Goal: Task Accomplishment & Management: Use online tool/utility

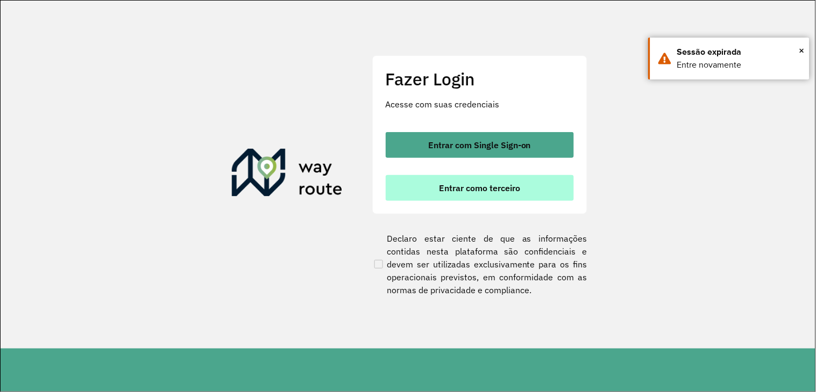
click at [465, 184] on span "Entrar como terceiro" at bounding box center [479, 188] width 81 height 9
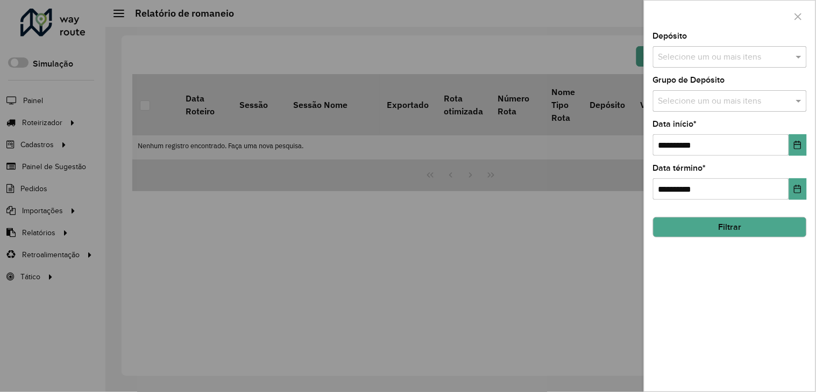
click at [41, 118] on div at bounding box center [408, 196] width 816 height 392
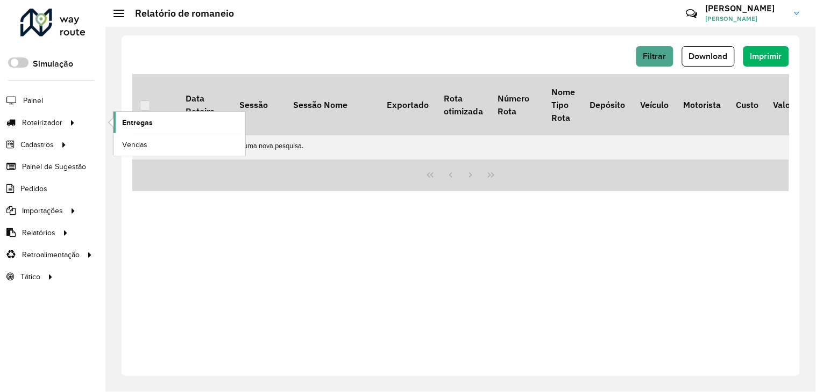
click at [137, 123] on span "Entregas" at bounding box center [137, 122] width 31 height 11
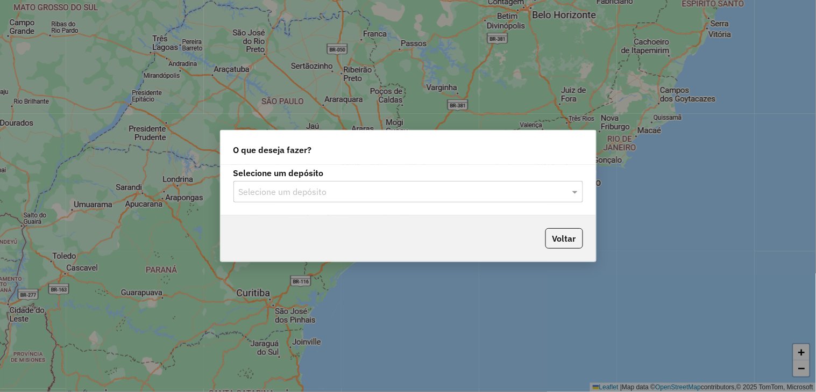
click at [325, 189] on input "text" at bounding box center [397, 192] width 317 height 13
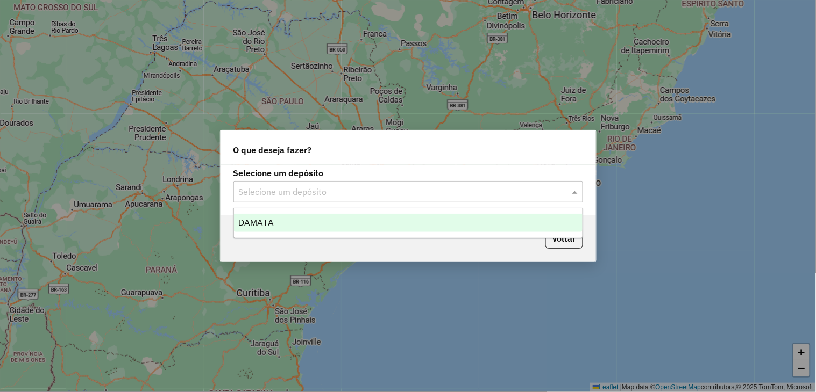
click at [287, 221] on div "DAMATA" at bounding box center [408, 223] width 348 height 18
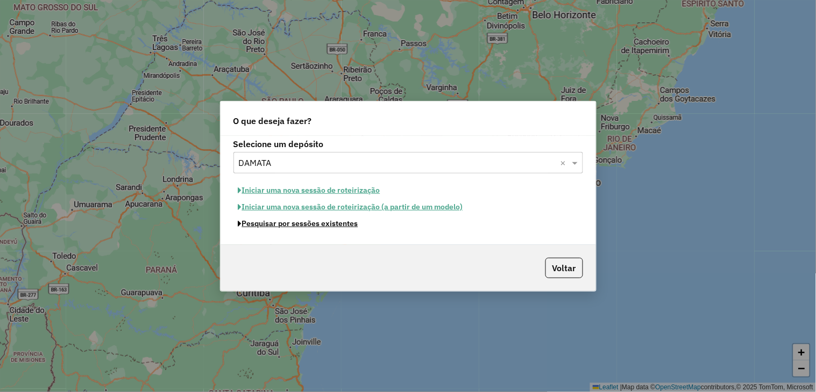
click at [285, 228] on button "Pesquisar por sessões existentes" at bounding box center [298, 224] width 130 height 17
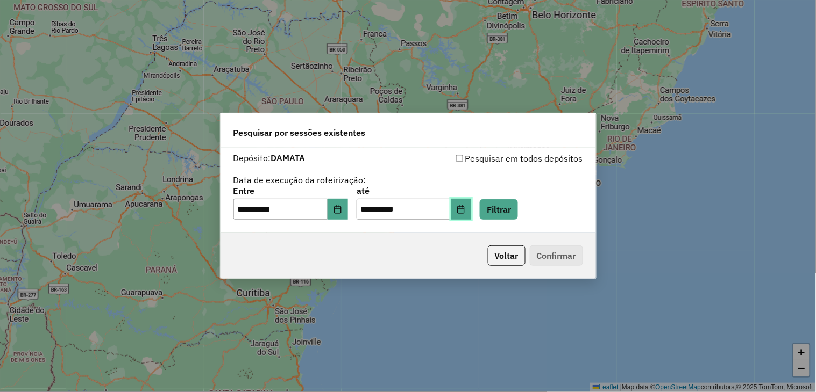
click at [471, 210] on button "Choose Date" at bounding box center [461, 210] width 20 height 22
click at [477, 243] on div "Voltar Confirmar" at bounding box center [407, 256] width 375 height 46
click at [518, 212] on button "Filtrar" at bounding box center [499, 209] width 38 height 20
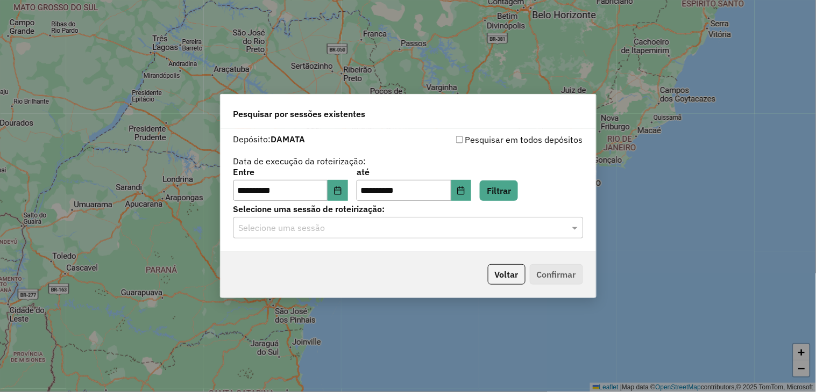
click at [377, 232] on input "text" at bounding box center [397, 228] width 317 height 13
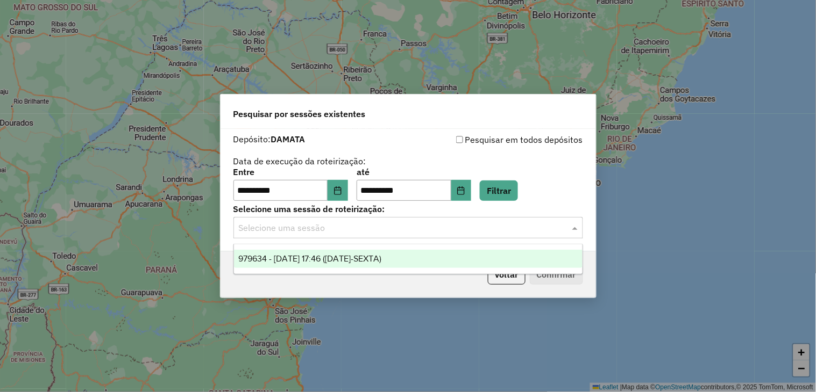
click at [346, 260] on span "979634 - 15/08/2025 17:46 (15/08/25-SEXTA)" at bounding box center [309, 258] width 143 height 9
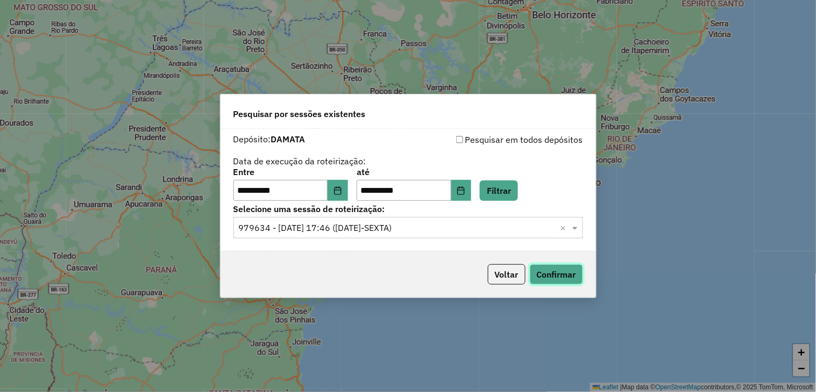
click at [558, 278] on button "Confirmar" at bounding box center [556, 274] width 53 height 20
click at [341, 194] on icon "Choose Date" at bounding box center [337, 191] width 7 height 9
click at [449, 130] on div "**********" at bounding box center [407, 190] width 375 height 123
click at [342, 189] on icon "Choose Date" at bounding box center [337, 191] width 9 height 9
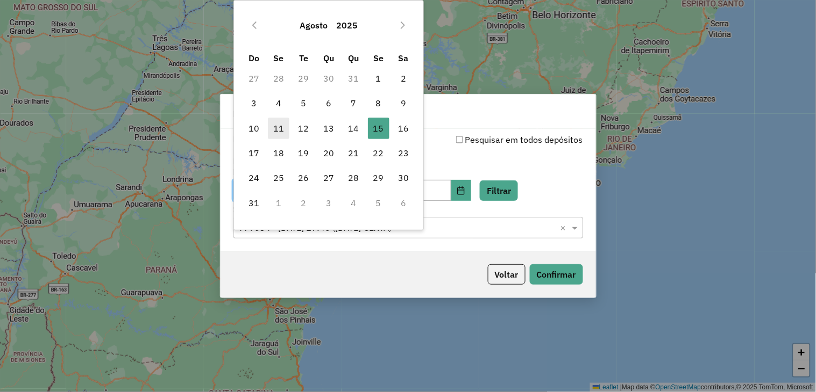
click at [280, 127] on span "11" at bounding box center [279, 129] width 22 height 22
type input "**********"
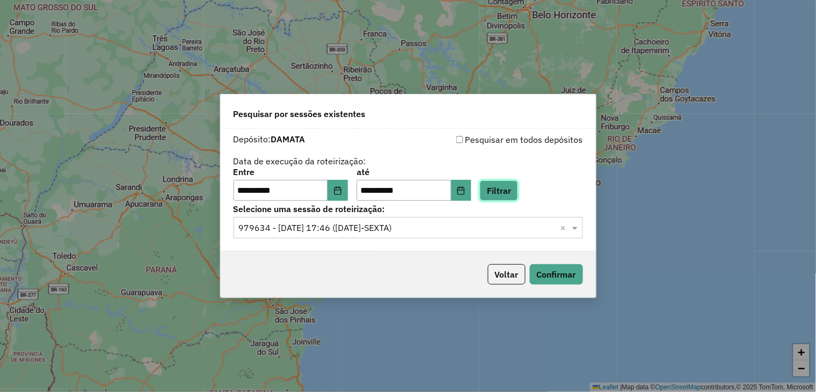
click at [518, 192] on button "Filtrar" at bounding box center [499, 191] width 38 height 20
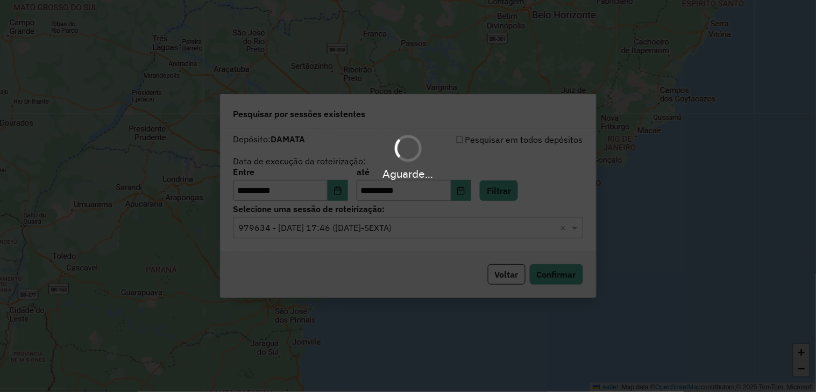
click at [444, 233] on hb-app "**********" at bounding box center [408, 196] width 816 height 392
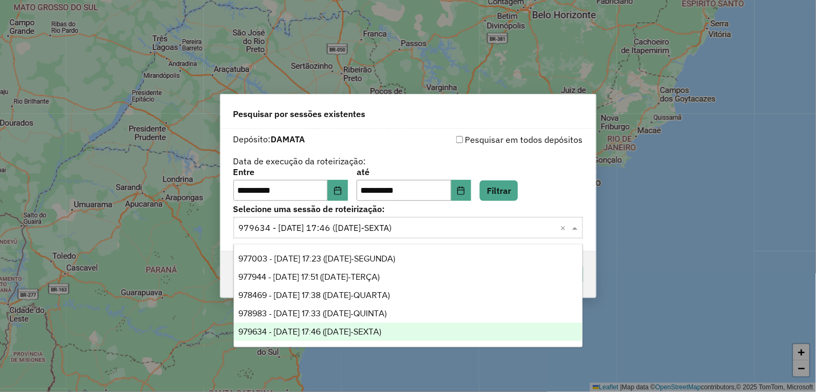
click at [407, 230] on input "text" at bounding box center [397, 228] width 317 height 13
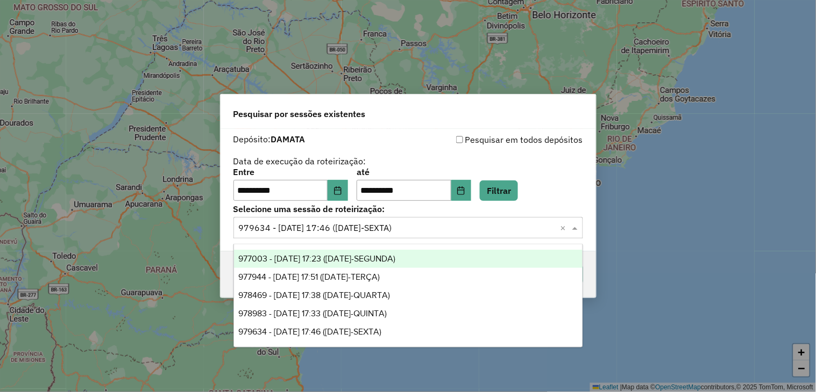
click at [382, 259] on span "977003 - 11/08/2025 17:23 (11/08/25-SEGUNDA)" at bounding box center [316, 258] width 157 height 9
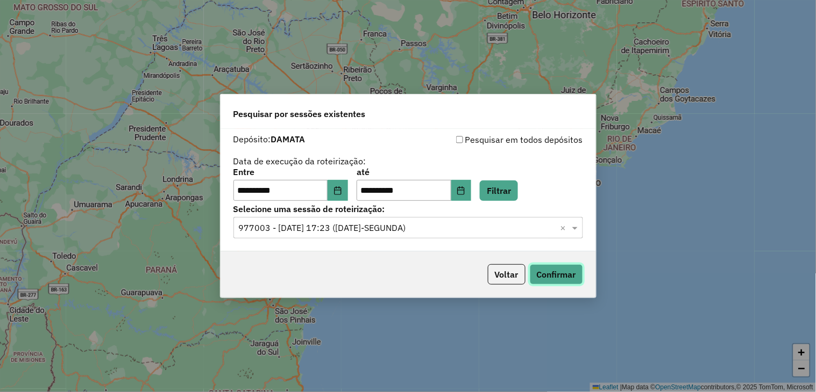
click at [556, 268] on button "Confirmar" at bounding box center [556, 274] width 53 height 20
click at [412, 224] on input "text" at bounding box center [397, 228] width 317 height 13
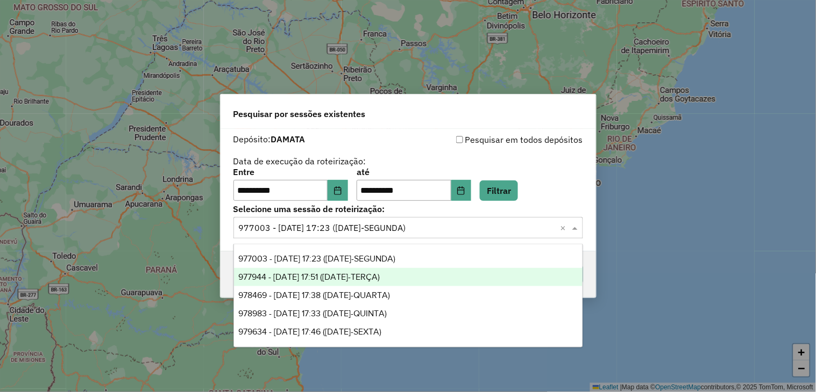
click at [380, 273] on span "977944 - 12/08/2025 17:51 (12/08/25-TERÇA)" at bounding box center [308, 277] width 141 height 9
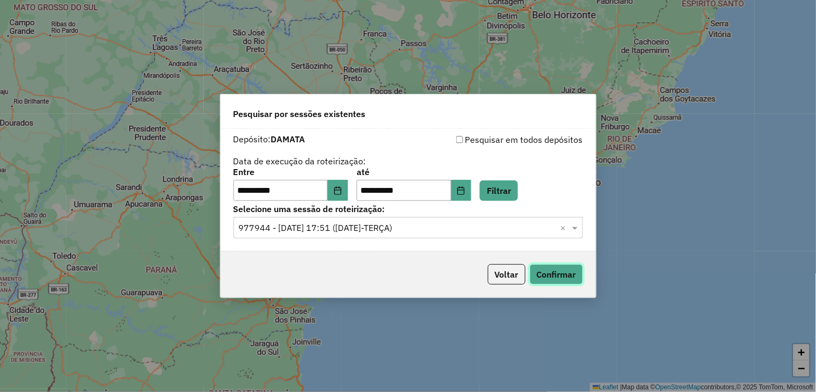
click at [539, 266] on button "Confirmar" at bounding box center [556, 274] width 53 height 20
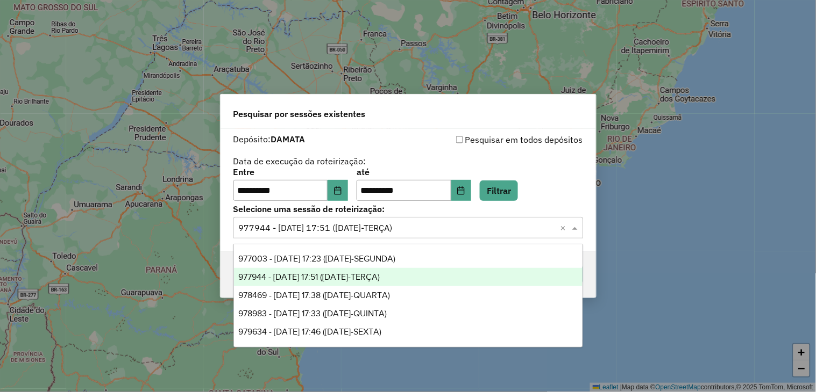
click at [412, 226] on input "text" at bounding box center [397, 228] width 317 height 13
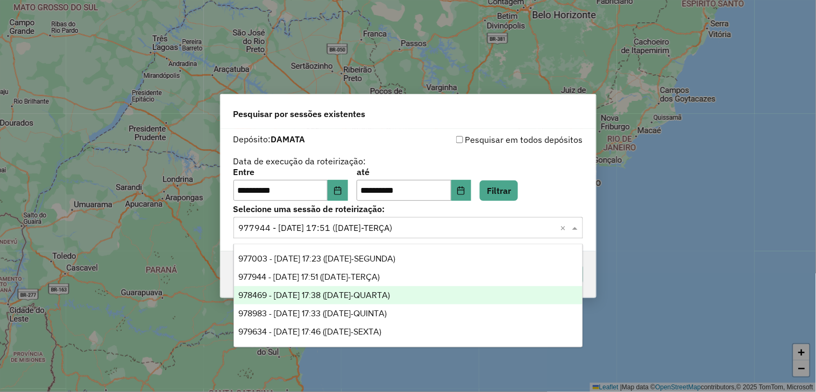
click at [390, 294] on span "978469 - 13/08/2025 17:38 (13/08/25-QUARTA)" at bounding box center [314, 295] width 152 height 9
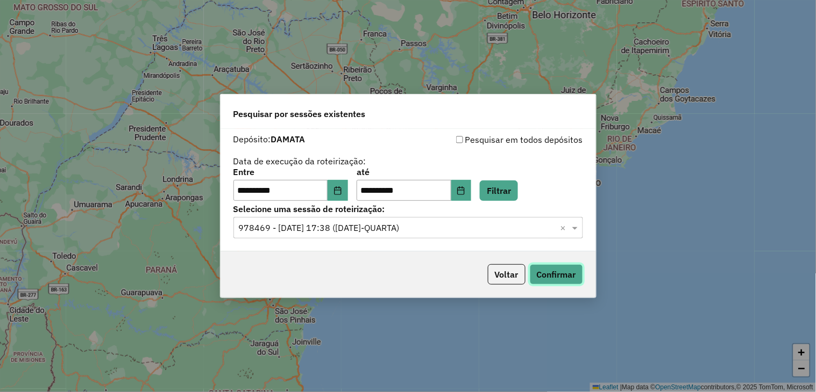
click at [539, 273] on button "Confirmar" at bounding box center [556, 274] width 53 height 20
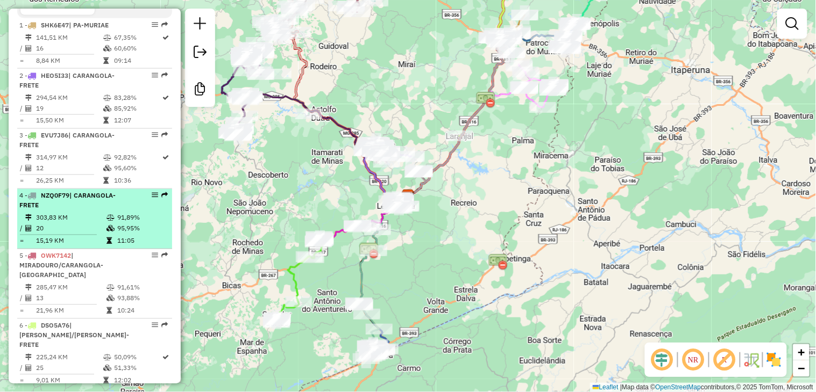
scroll to position [477, 0]
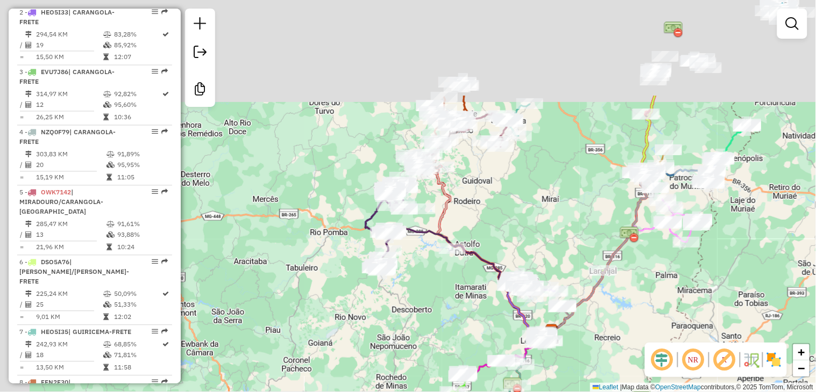
drag, startPoint x: 561, startPoint y: 230, endPoint x: 558, endPoint y: 305, distance: 75.3
click at [626, 343] on div "Janela de atendimento Grade de atendimento Capacidade Transportadoras Veículos …" at bounding box center [408, 196] width 816 height 392
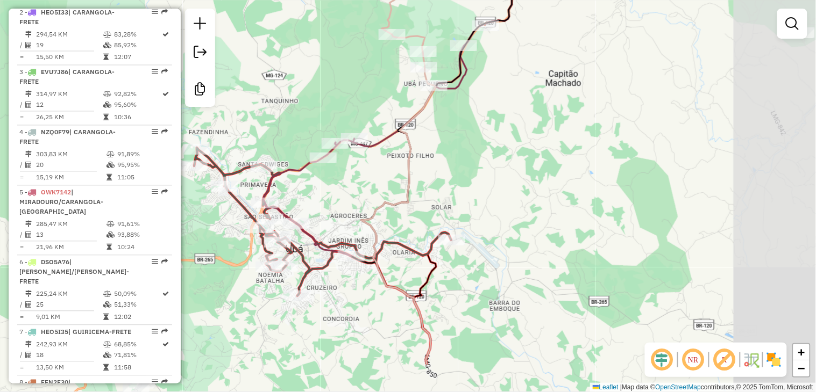
drag, startPoint x: 547, startPoint y: 251, endPoint x: 361, endPoint y: 178, distance: 199.9
click at [361, 178] on div "Janela de atendimento Grade de atendimento Capacidade Transportadoras Veículos …" at bounding box center [408, 196] width 816 height 392
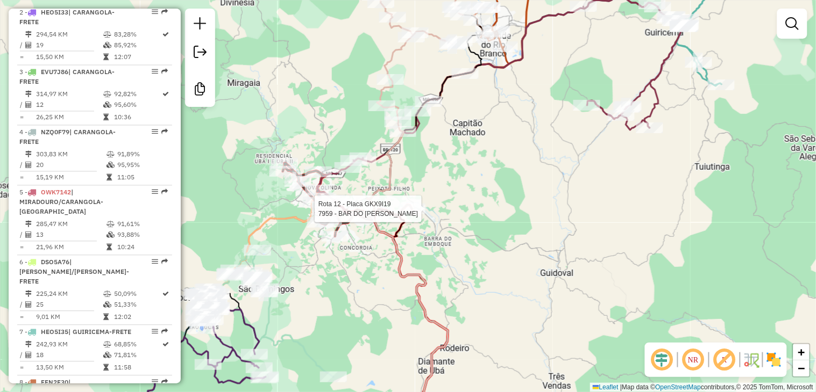
select select "**********"
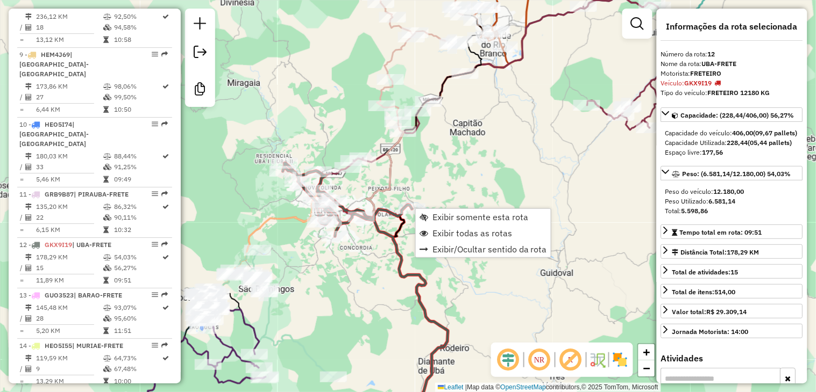
scroll to position [1075, 0]
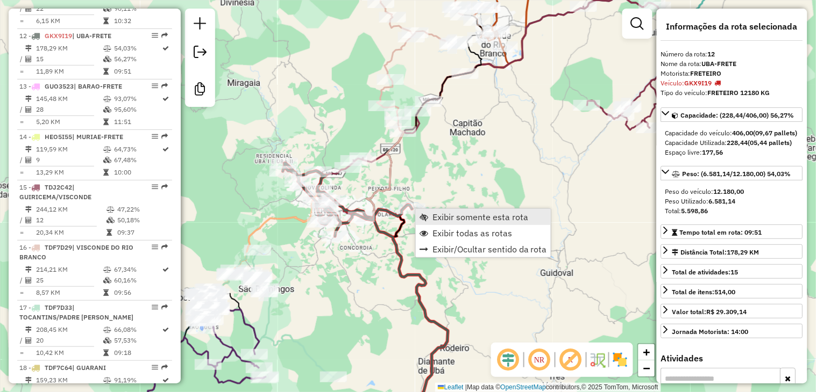
click at [450, 216] on span "Exibir somente esta rota" at bounding box center [480, 217] width 96 height 9
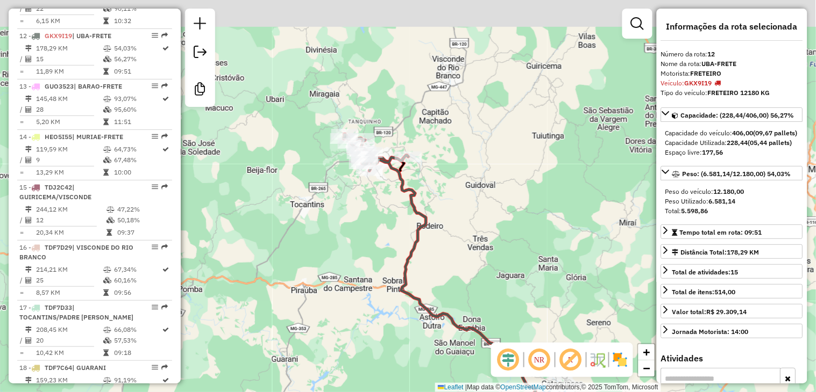
drag, startPoint x: 299, startPoint y: 67, endPoint x: 385, endPoint y: 203, distance: 160.9
click at [385, 203] on div "Janela de atendimento Grade de atendimento Capacidade Transportadoras Veículos …" at bounding box center [408, 196] width 816 height 392
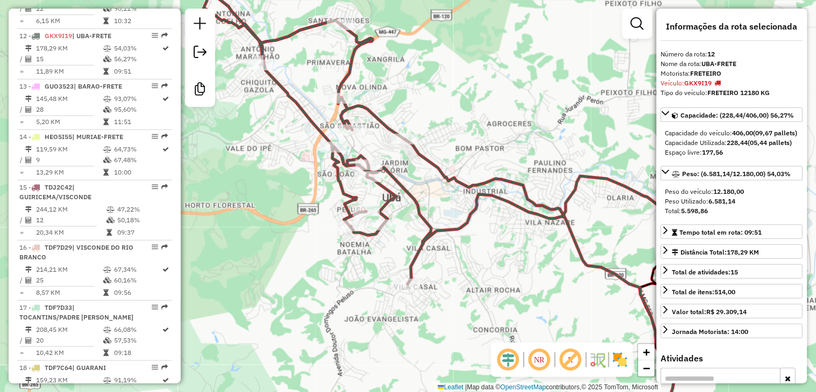
drag, startPoint x: 402, startPoint y: 182, endPoint x: 433, endPoint y: 182, distance: 30.6
click at [433, 182] on div "Janela de atendimento Grade de atendimento Capacidade Transportadoras Veículos …" at bounding box center [408, 196] width 816 height 392
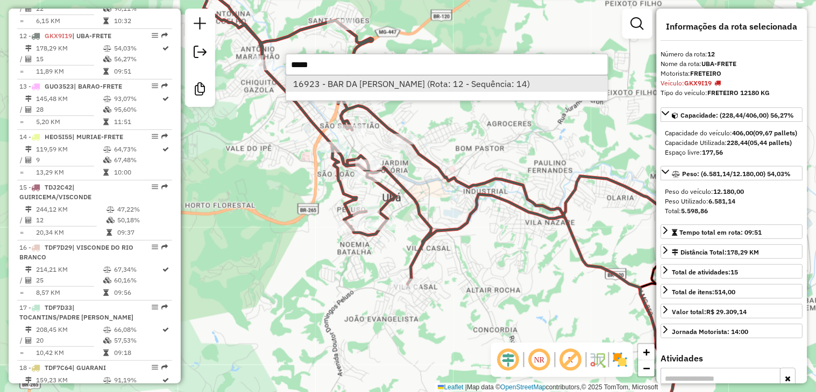
type input "*****"
click at [349, 83] on li "16923 - BAR DA LUCY (Rota: 12 - Sequência: 14)" at bounding box center [446, 84] width 321 height 16
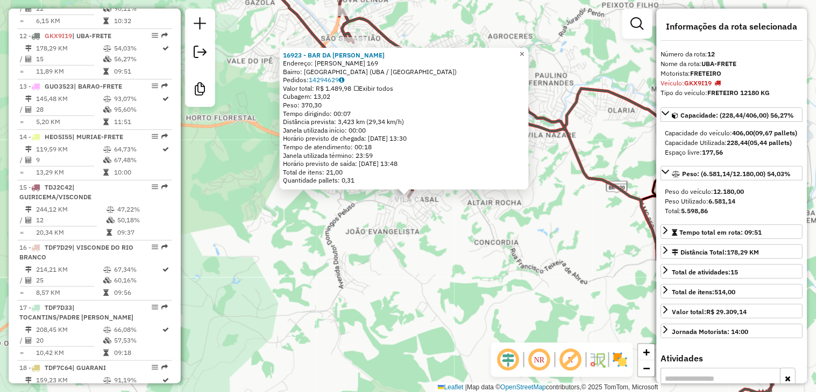
click at [524, 50] on span "×" at bounding box center [521, 53] width 5 height 9
click at [524, 51] on span "×" at bounding box center [521, 53] width 5 height 9
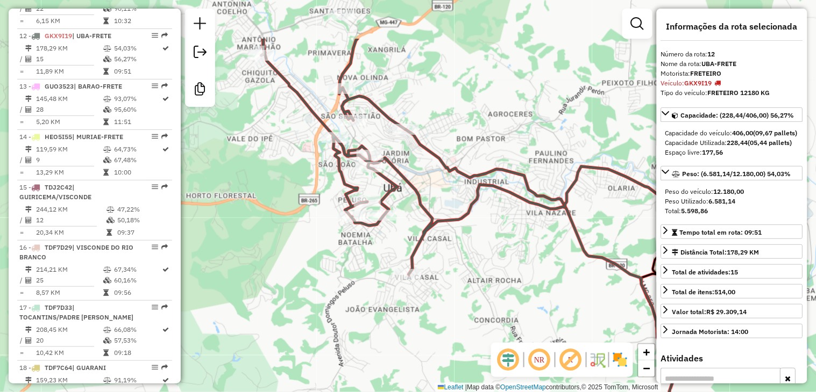
drag, startPoint x: 409, startPoint y: 123, endPoint x: 409, endPoint y: 203, distance: 80.1
click at [409, 203] on div "Janela de atendimento Grade de atendimento Capacidade Transportadoras Veículos …" at bounding box center [408, 196] width 816 height 392
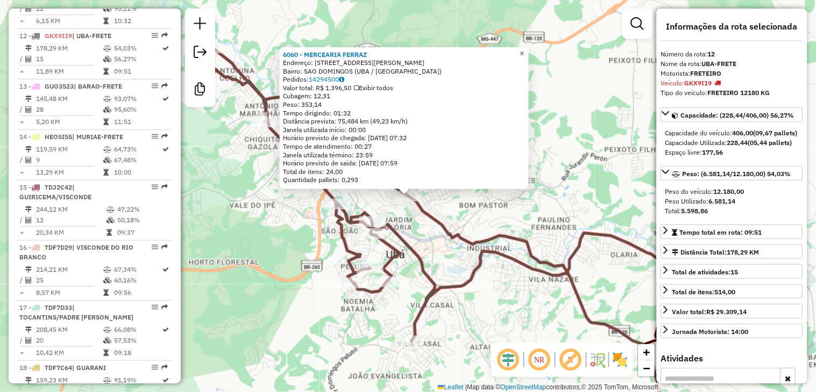
click at [524, 52] on span "×" at bounding box center [521, 53] width 5 height 9
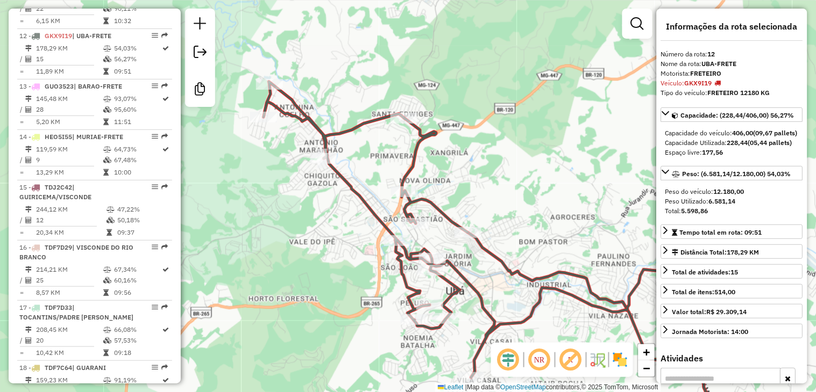
drag, startPoint x: 298, startPoint y: 141, endPoint x: 375, endPoint y: 202, distance: 97.2
click at [389, 202] on div "Janela de atendimento Grade de atendimento Capacidade Transportadoras Veículos …" at bounding box center [408, 196] width 816 height 392
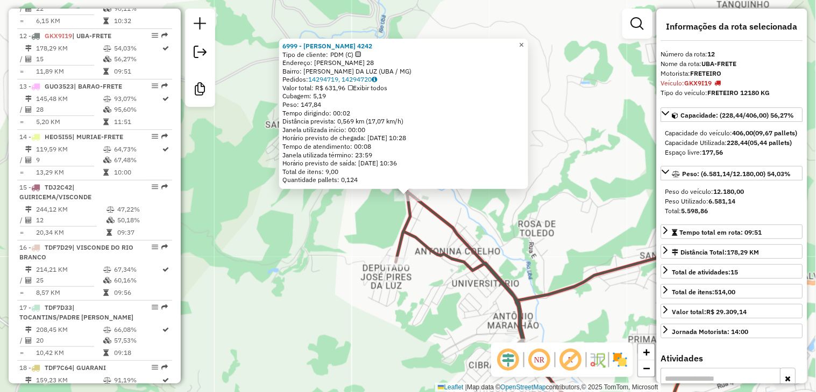
click at [524, 40] on span "×" at bounding box center [521, 44] width 5 height 9
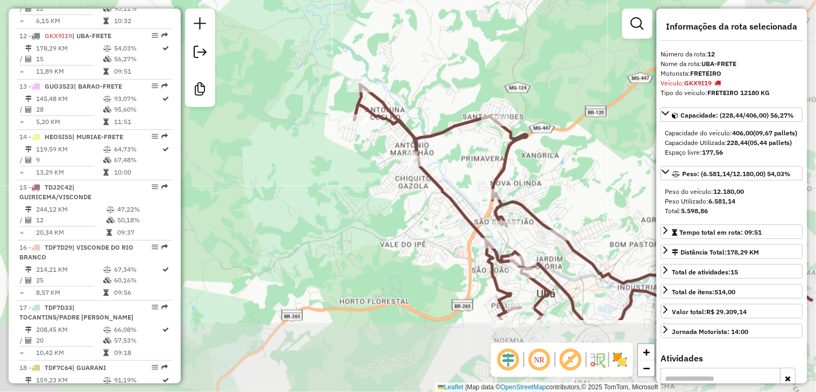
drag, startPoint x: 468, startPoint y: 176, endPoint x: 417, endPoint y: 98, distance: 93.2
click at [417, 98] on div "Janela de atendimento Grade de atendimento Capacidade Transportadoras Veículos …" at bounding box center [408, 196] width 816 height 392
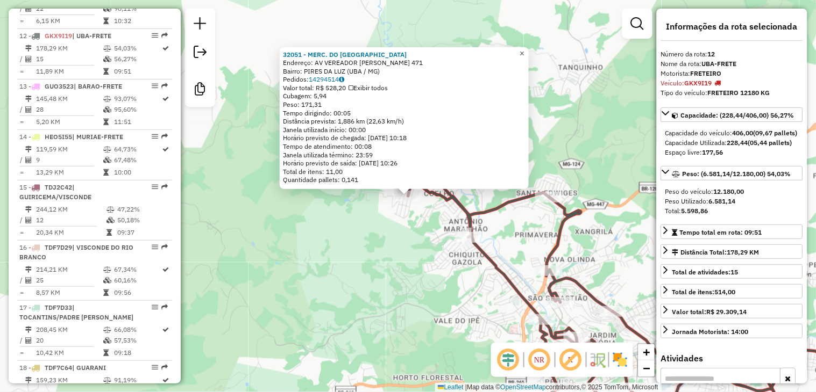
click at [524, 51] on span "×" at bounding box center [521, 53] width 5 height 9
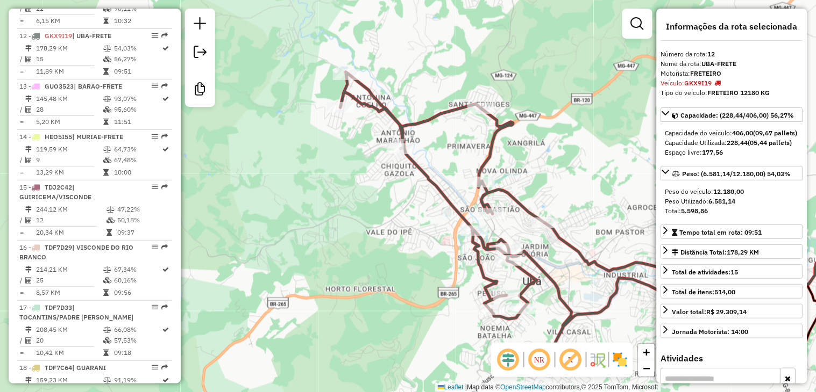
drag, startPoint x: 509, startPoint y: 242, endPoint x: 445, endPoint y: 153, distance: 109.7
click at [445, 153] on div "Janela de atendimento Grade de atendimento Capacidade Transportadoras Veículos …" at bounding box center [408, 196] width 816 height 392
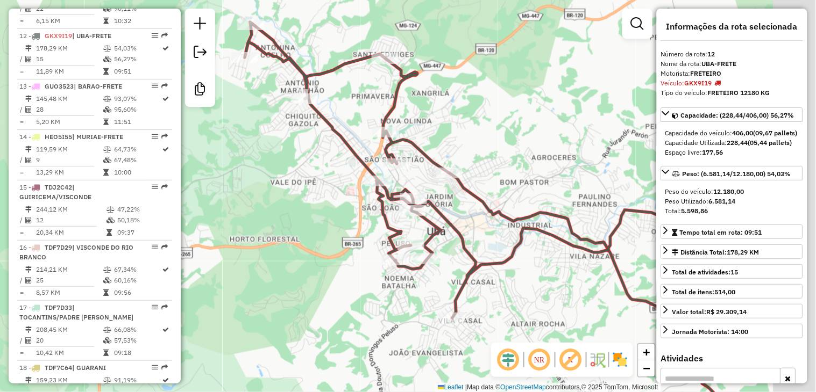
drag, startPoint x: 574, startPoint y: 115, endPoint x: 388, endPoint y: 115, distance: 186.0
click at [388, 115] on div "Janela de atendimento Grade de atendimento Capacidade Transportadoras Veículos …" at bounding box center [408, 196] width 816 height 392
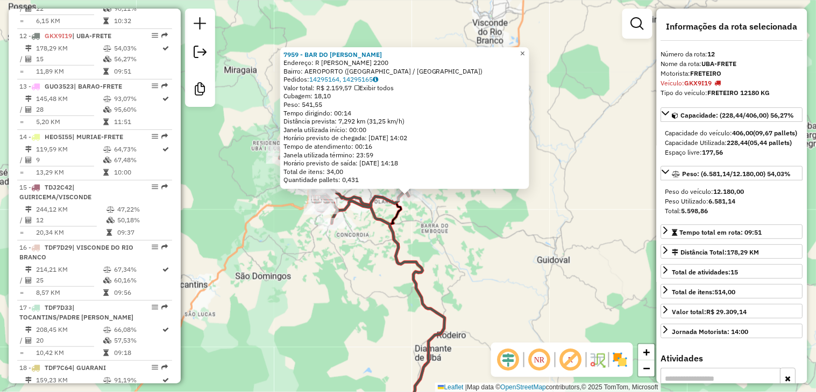
click at [525, 49] on span "×" at bounding box center [522, 53] width 5 height 9
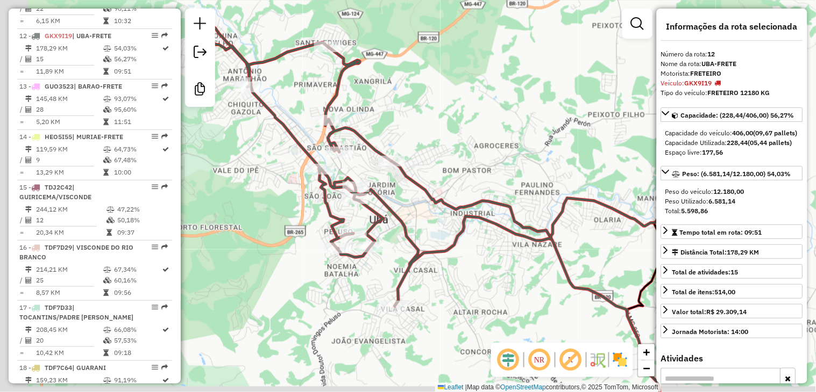
drag, startPoint x: 371, startPoint y: 116, endPoint x: 421, endPoint y: 97, distance: 53.4
click at [421, 97] on div "Janela de atendimento Grade de atendimento Capacidade Transportadoras Veículos …" at bounding box center [408, 196] width 816 height 392
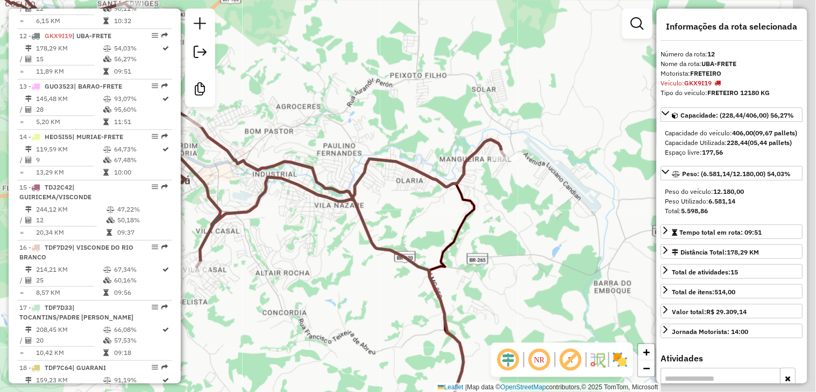
drag, startPoint x: 433, startPoint y: 202, endPoint x: 269, endPoint y: 164, distance: 168.9
click at [233, 169] on div "Janela de atendimento Grade de atendimento Capacidade Transportadoras Veículos …" at bounding box center [408, 196] width 816 height 392
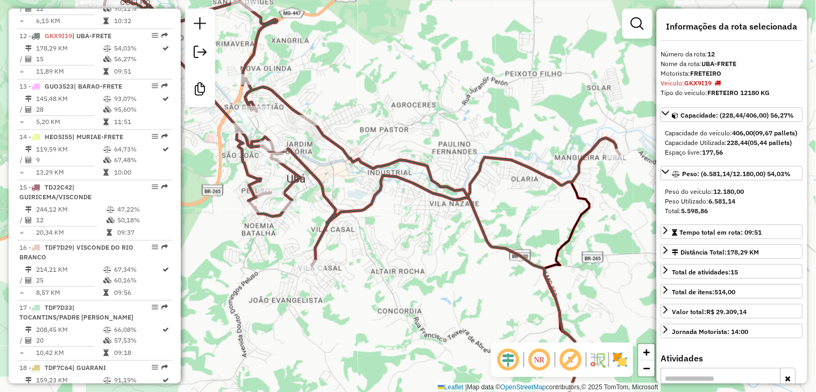
drag, startPoint x: 205, startPoint y: 149, endPoint x: 320, endPoint y: 149, distance: 115.6
click at [320, 149] on div "Janela de atendimento Grade de atendimento Capacidade Transportadoras Veículos …" at bounding box center [408, 196] width 816 height 392
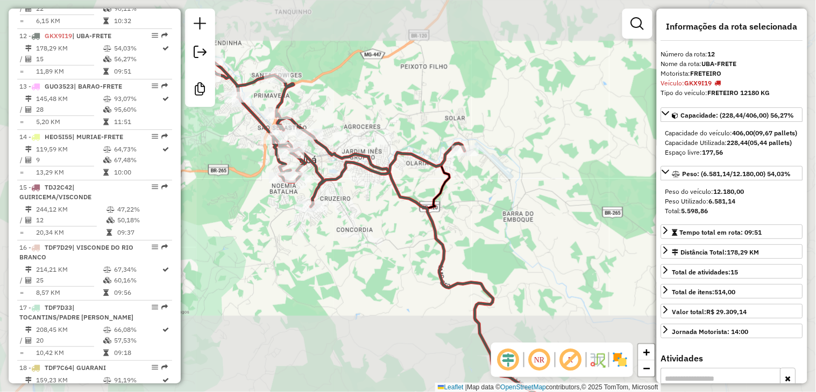
click at [310, 148] on div "Janela de atendimento Grade de atendimento Capacidade Transportadoras Veículos …" at bounding box center [408, 196] width 816 height 392
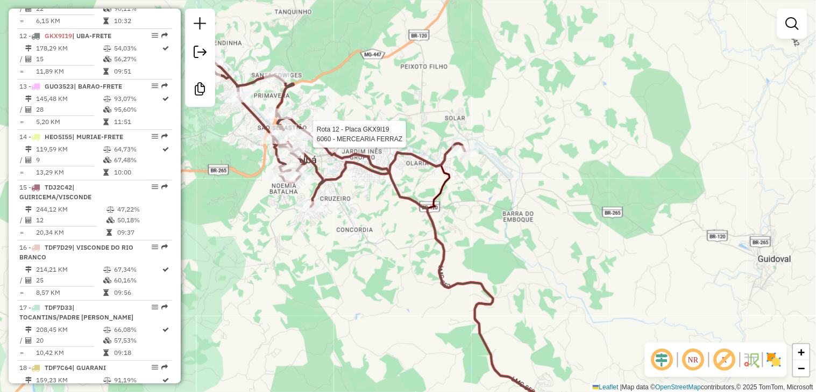
select select "**********"
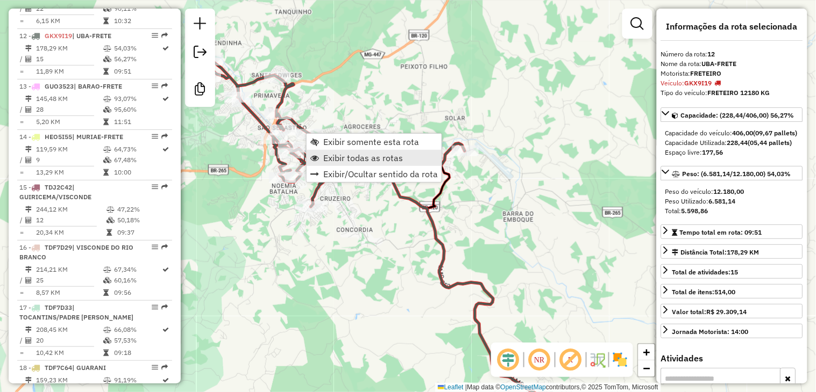
click at [353, 156] on span "Exibir todas as rotas" at bounding box center [363, 158] width 80 height 9
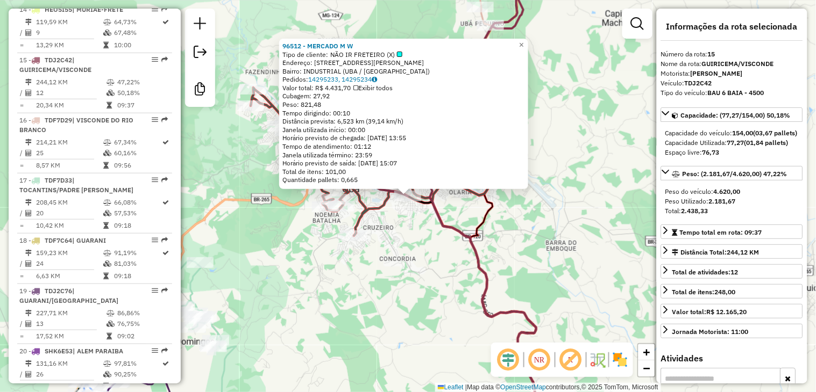
scroll to position [1236, 0]
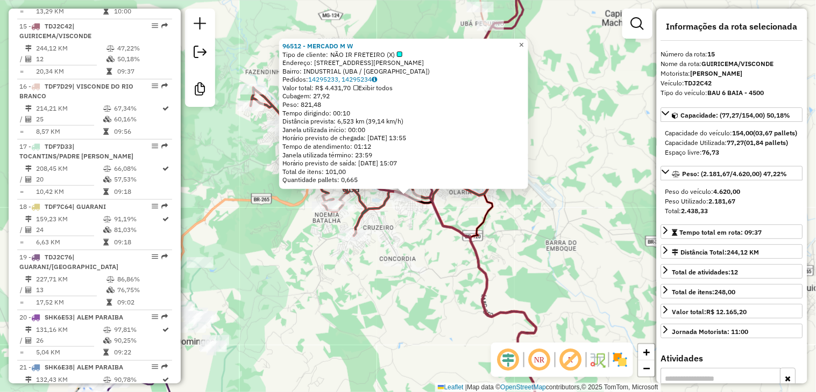
click at [524, 42] on span "×" at bounding box center [521, 44] width 5 height 9
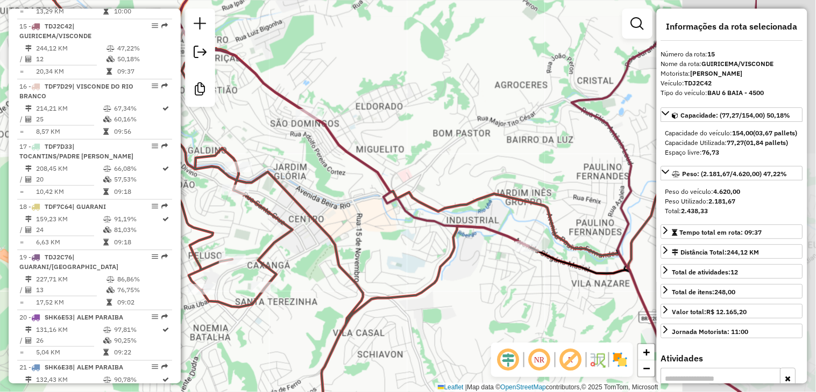
drag, startPoint x: 414, startPoint y: 142, endPoint x: 391, endPoint y: 135, distance: 24.8
click at [384, 135] on div "Janela de atendimento Grade de atendimento Capacidade Transportadoras Veículos …" at bounding box center [408, 196] width 816 height 392
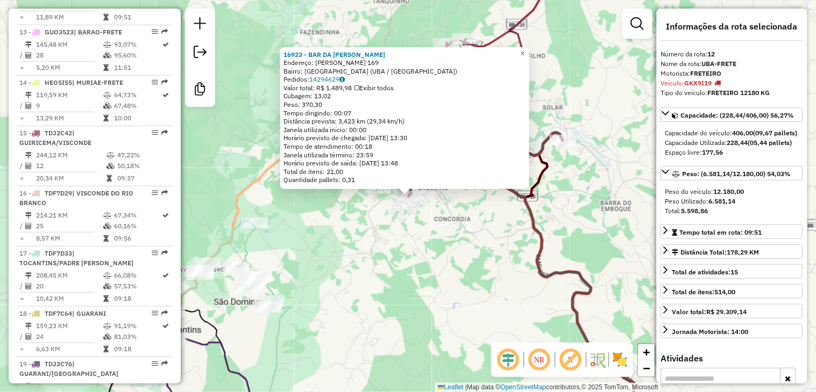
scroll to position [1075, 0]
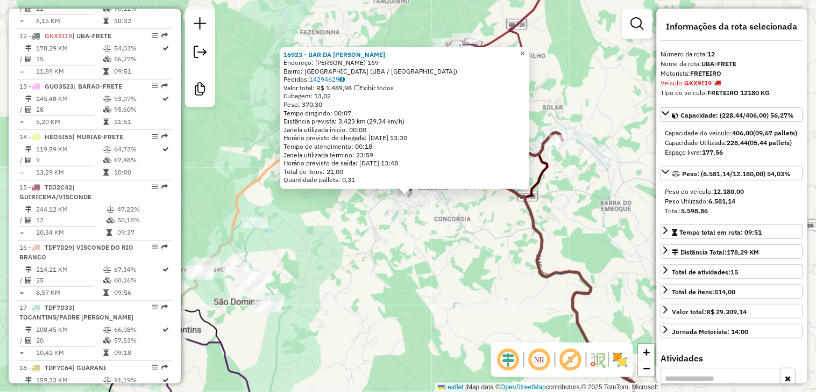
click at [525, 51] on span "×" at bounding box center [522, 53] width 5 height 9
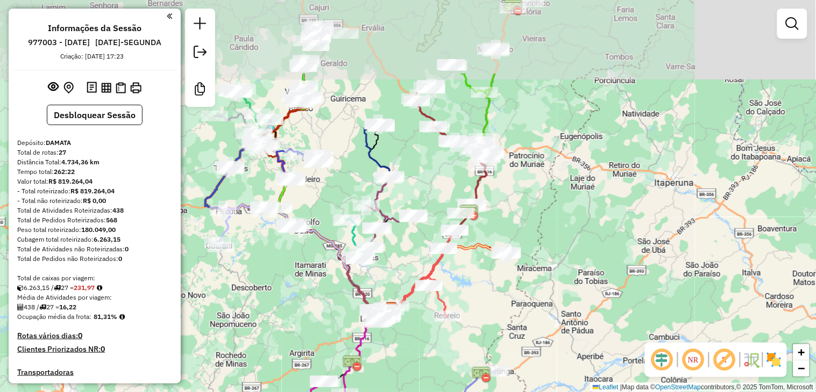
drag, startPoint x: 270, startPoint y: 65, endPoint x: 274, endPoint y: 168, distance: 102.8
click at [253, 180] on div "Janela de atendimento Grade de atendimento Capacidade Transportadoras Veículos …" at bounding box center [408, 196] width 816 height 392
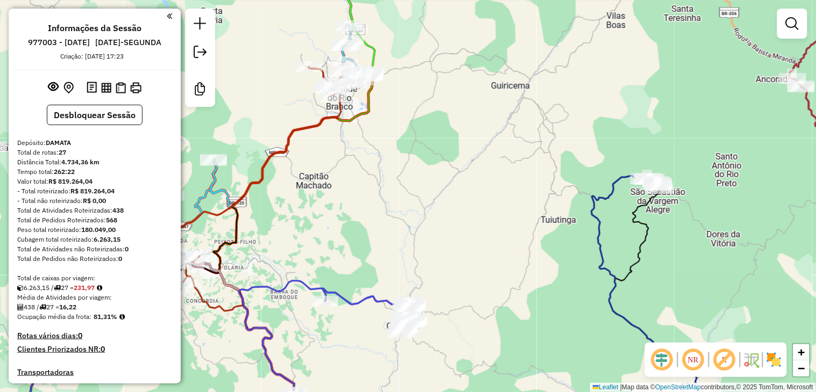
drag, startPoint x: 254, startPoint y: 142, endPoint x: 391, endPoint y: 27, distance: 178.6
click at [391, 27] on div "Janela de atendimento Grade de atendimento Capacidade Transportadoras Veículos …" at bounding box center [408, 196] width 816 height 392
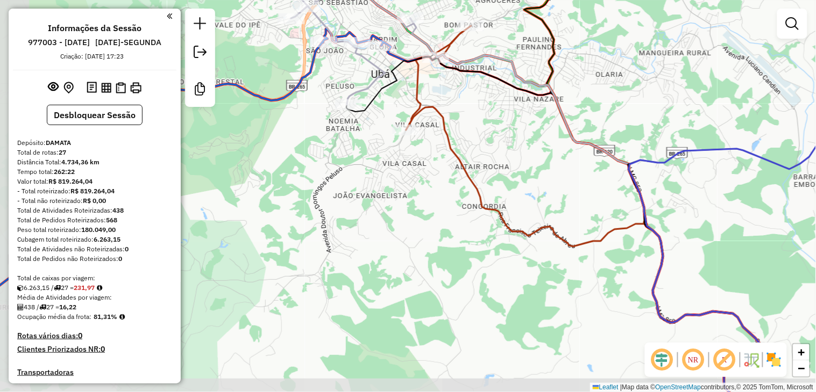
drag, startPoint x: 299, startPoint y: 163, endPoint x: 340, endPoint y: 151, distance: 42.8
click at [340, 151] on div "Janela de atendimento Grade de atendimento Capacidade Transportadoras Veículos …" at bounding box center [408, 196] width 816 height 392
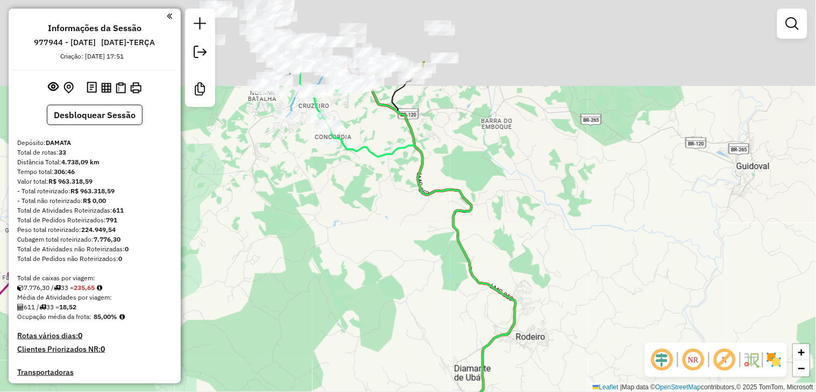
drag, startPoint x: 292, startPoint y: 34, endPoint x: 308, endPoint y: 135, distance: 102.3
click at [299, 135] on div "Janela de atendimento Grade de atendimento Capacidade Transportadoras Veículos …" at bounding box center [408, 196] width 816 height 392
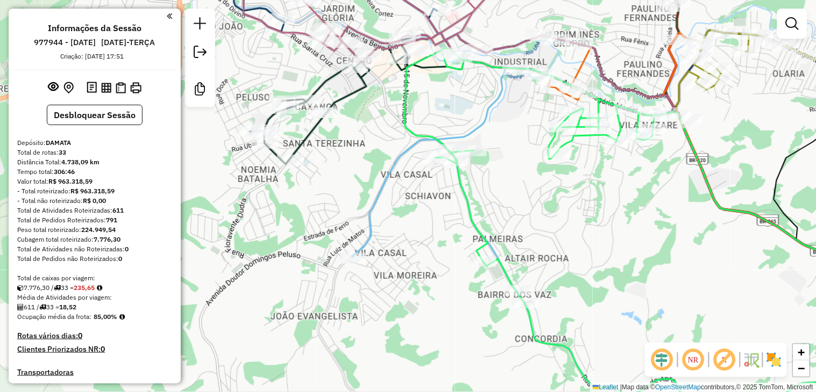
drag, startPoint x: 316, startPoint y: 105, endPoint x: 273, endPoint y: 167, distance: 75.8
click at [273, 167] on div "Janela de atendimento Grade de atendimento Capacidade Transportadoras Veículos …" at bounding box center [408, 196] width 816 height 392
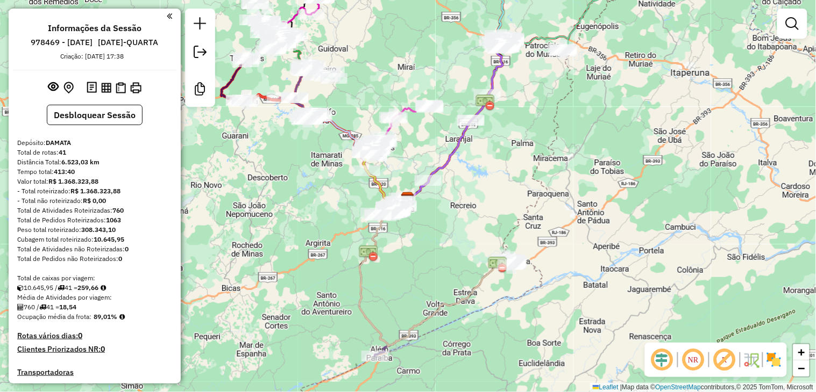
drag, startPoint x: 276, startPoint y: 68, endPoint x: 299, endPoint y: 156, distance: 91.7
click at [299, 156] on div "Janela de atendimento Grade de atendimento Capacidade Transportadoras Veículos …" at bounding box center [408, 196] width 816 height 392
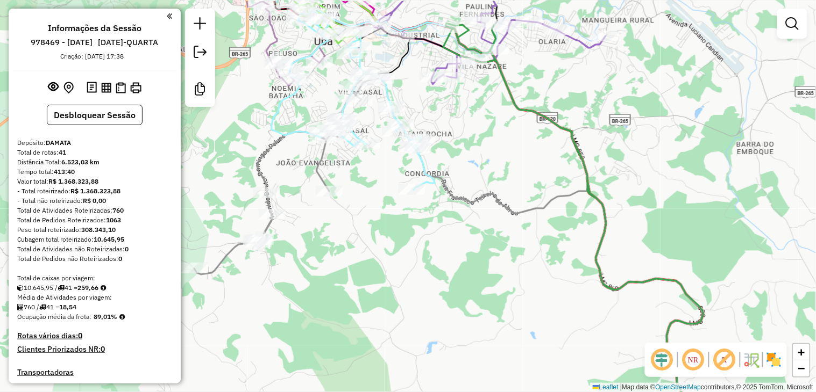
drag, startPoint x: 278, startPoint y: 140, endPoint x: 371, endPoint y: 180, distance: 101.9
click at [371, 180] on div "Janela de atendimento Grade de atendimento Capacidade Transportadoras Veículos …" at bounding box center [408, 196] width 816 height 392
